Goal: Check status

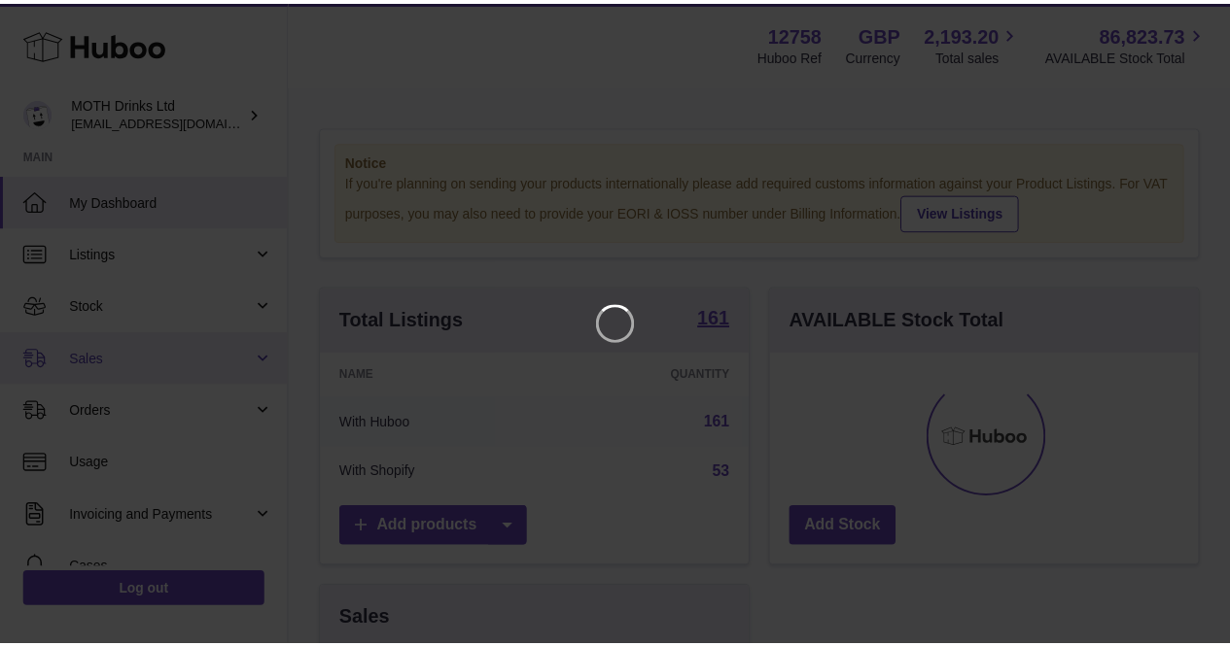
scroll to position [303, 434]
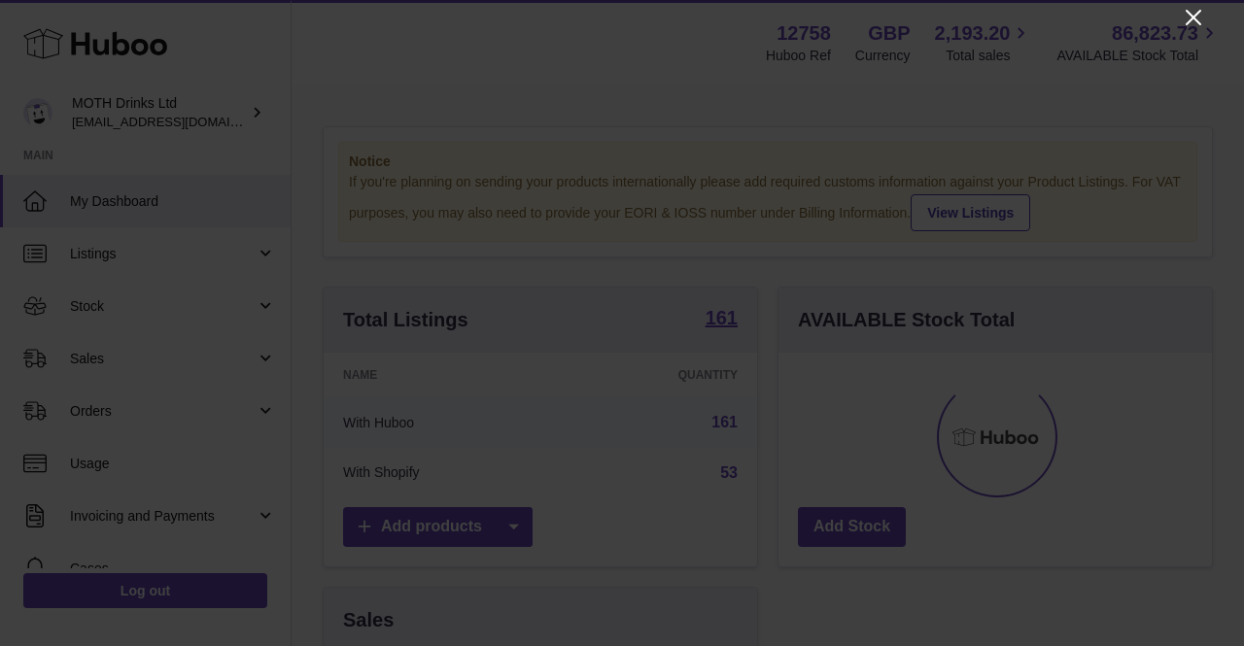
click at [1193, 17] on icon "Close" at bounding box center [1194, 18] width 16 height 16
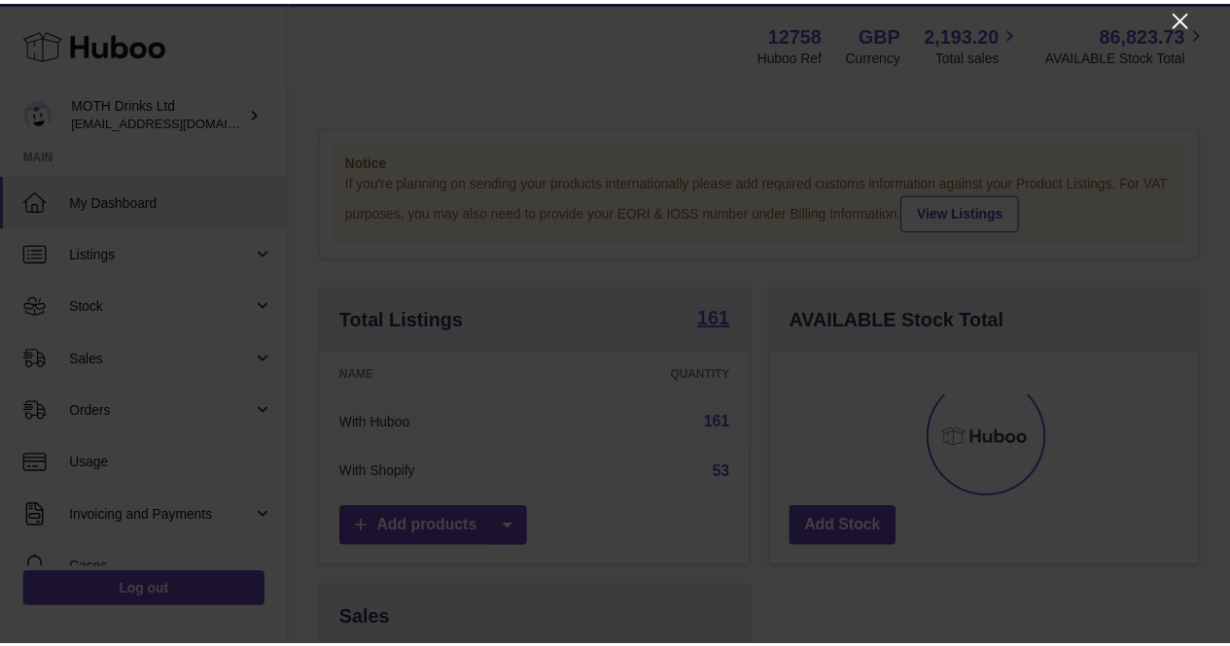
scroll to position [971728, 971603]
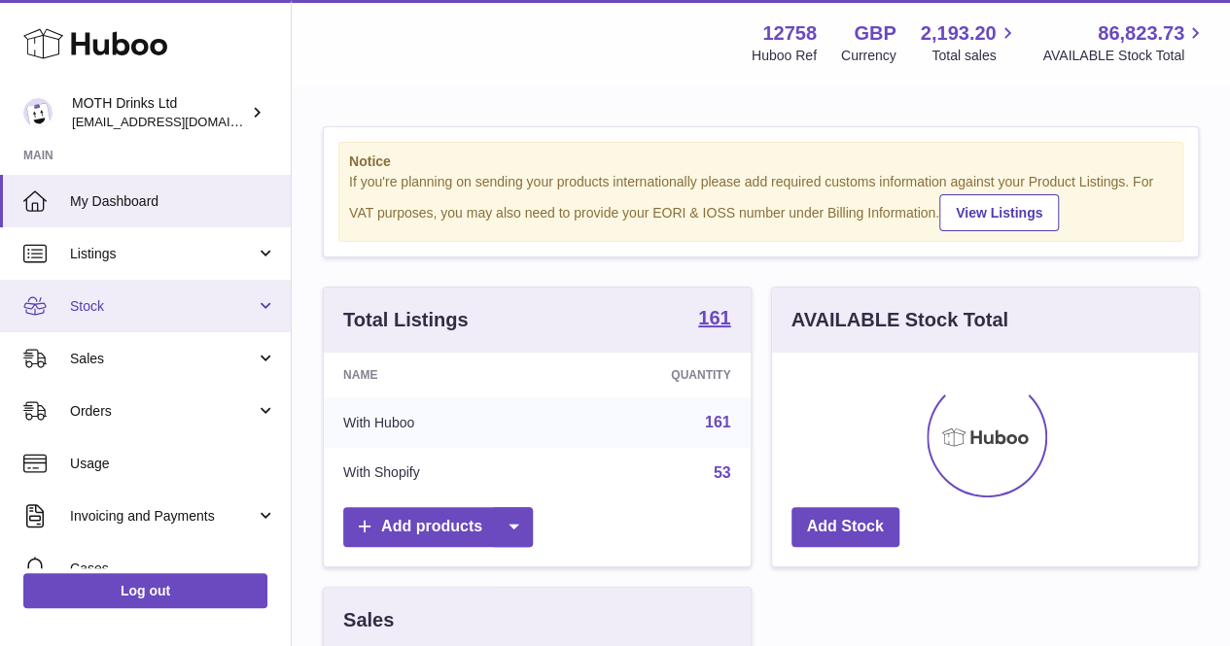
click at [153, 316] on link "Stock" at bounding box center [145, 306] width 291 height 52
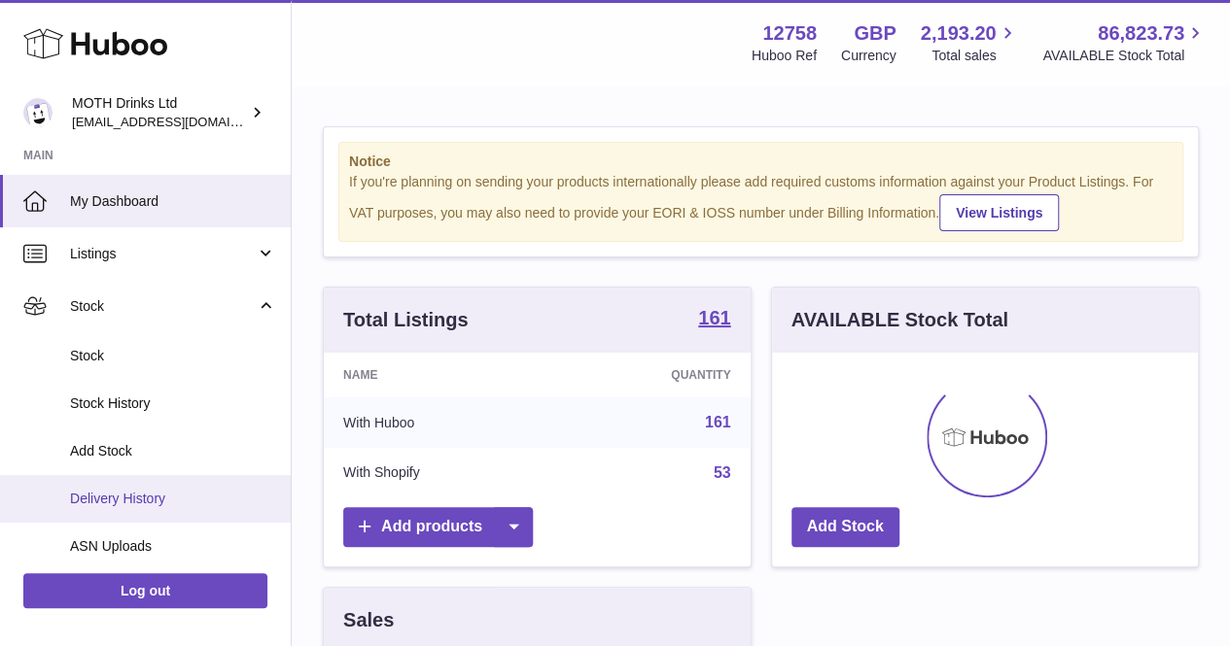
click at [156, 486] on link "Delivery History" at bounding box center [145, 499] width 291 height 48
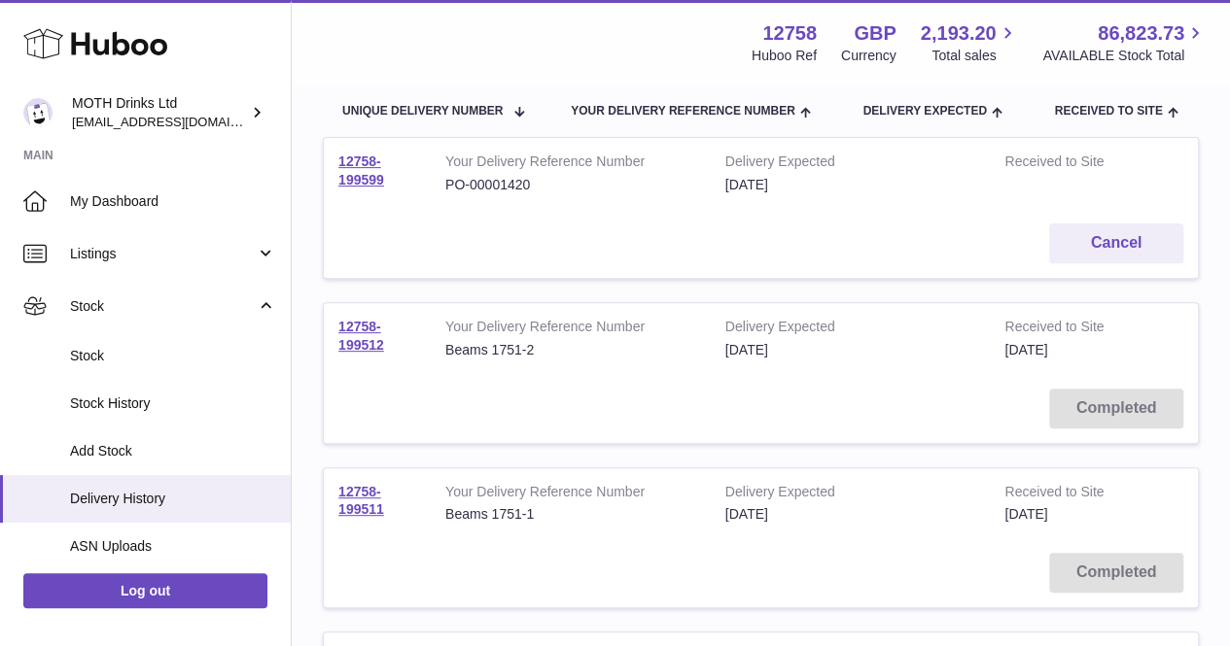
scroll to position [218, 0]
click at [361, 493] on link "12758-199511" at bounding box center [361, 500] width 46 height 34
click at [376, 342] on link "12758-199512" at bounding box center [361, 335] width 46 height 34
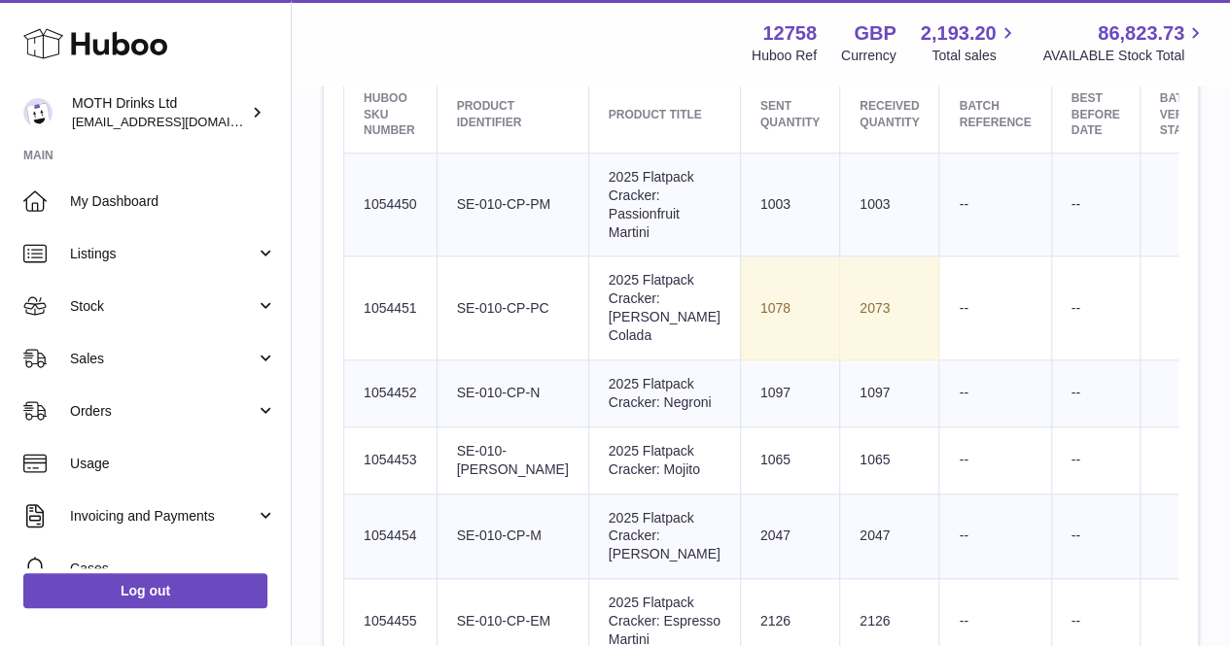
scroll to position [780, 0]
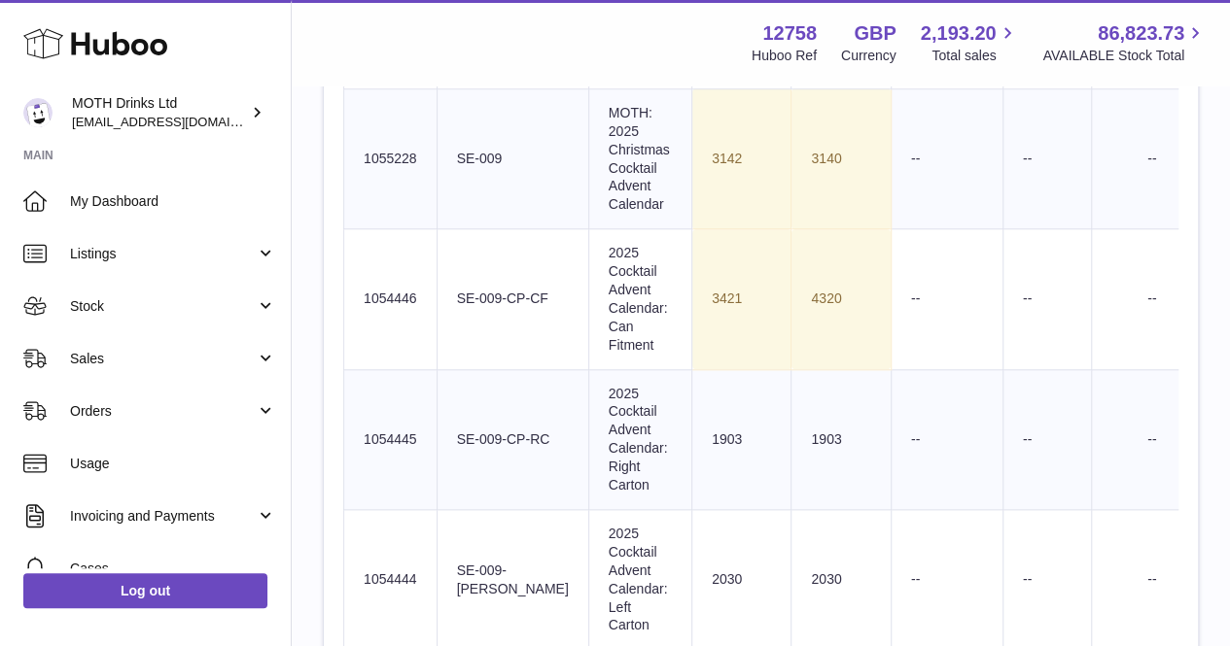
scroll to position [845, 0]
